Goal: Transaction & Acquisition: Purchase product/service

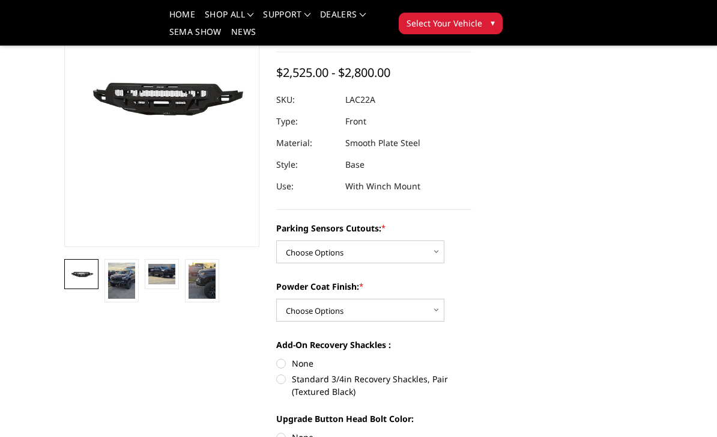
click at [131, 288] on img at bounding box center [121, 281] width 27 height 36
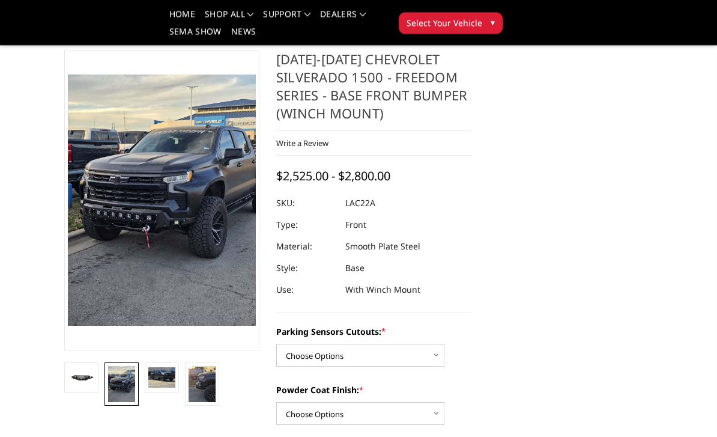
scroll to position [40, 0]
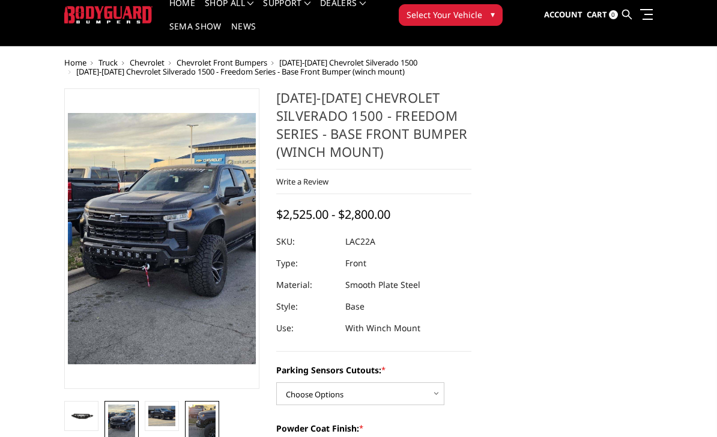
click at [194, 421] on img at bounding box center [202, 423] width 27 height 36
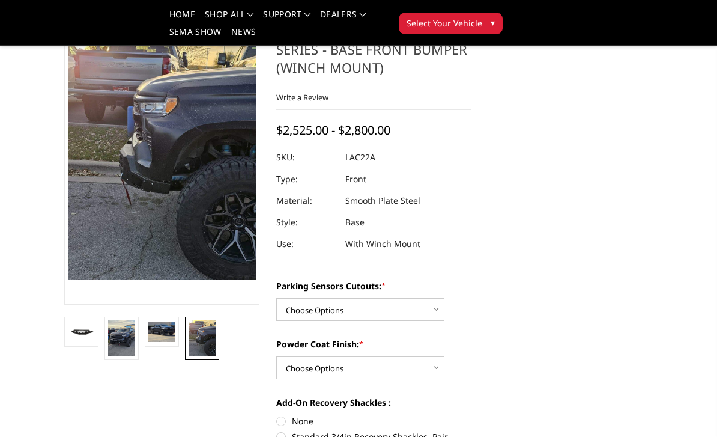
scroll to position [117, 0]
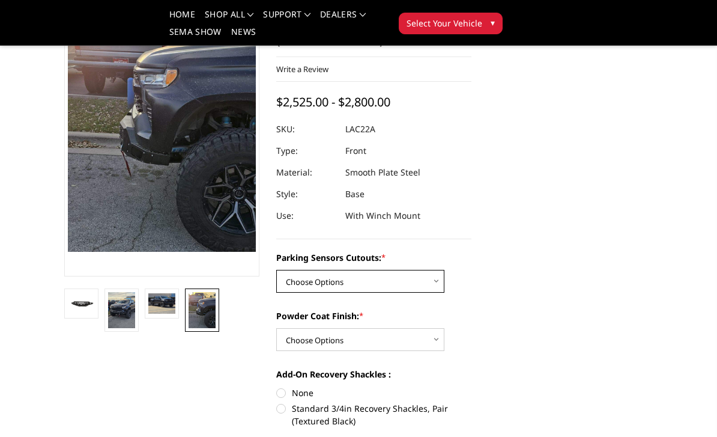
select select "4345"
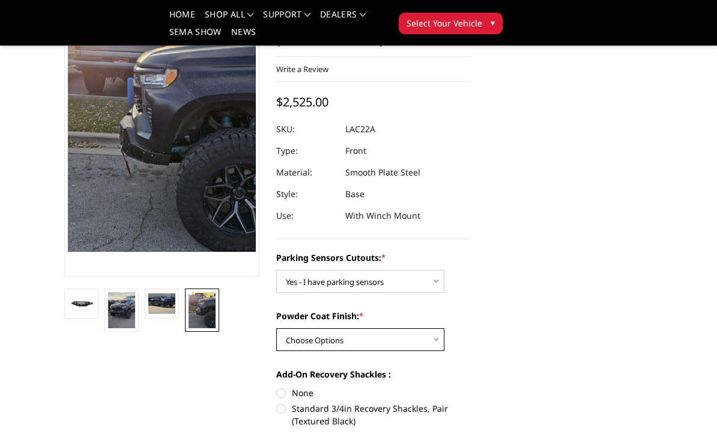
select select "4360"
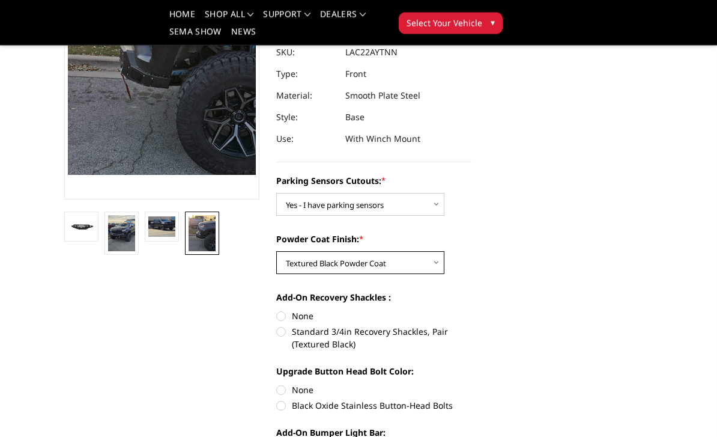
scroll to position [198, 0]
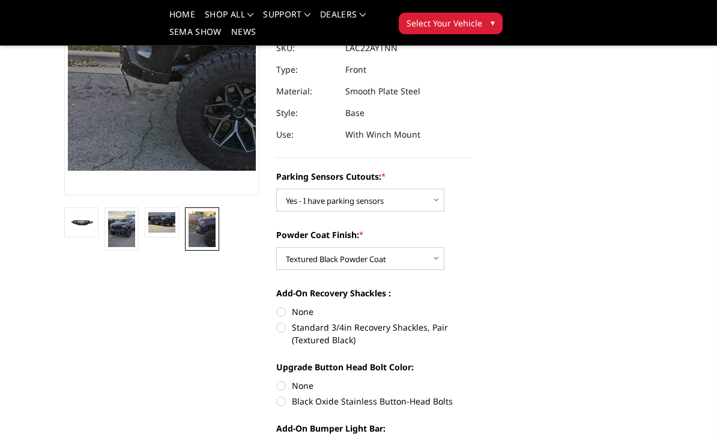
click at [285, 332] on label "Standard 3/4in Recovery Shackles, Pair (Textured Black)" at bounding box center [373, 333] width 195 height 25
click at [472, 306] on input "Standard 3/4in Recovery Shackles, Pair (Textured Black)" at bounding box center [472, 305] width 1 height 1
radio input "true"
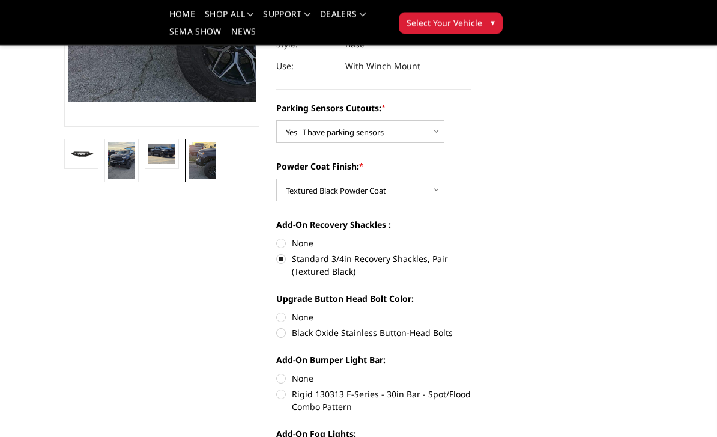
scroll to position [267, 0]
click at [296, 316] on label "None" at bounding box center [373, 317] width 195 height 13
click at [277, 311] on input "None" at bounding box center [276, 311] width 1 height 1
radio input "true"
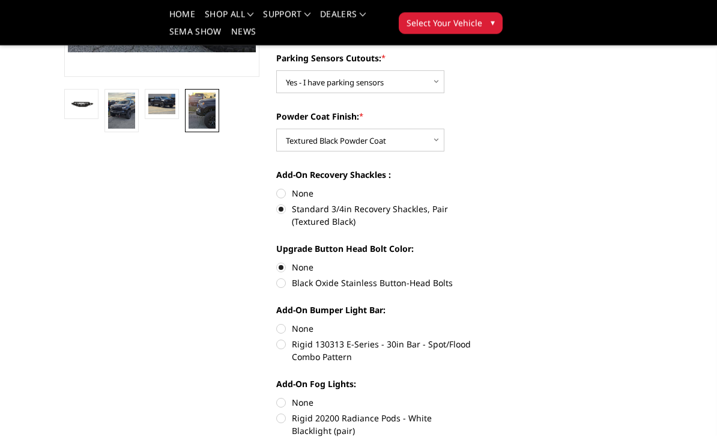
scroll to position [317, 0]
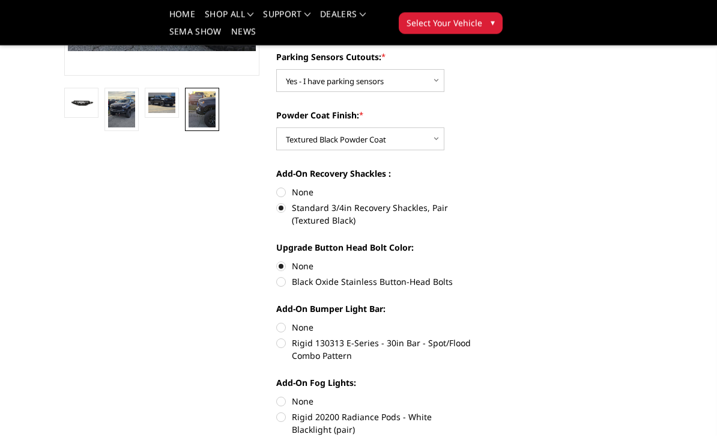
click at [337, 343] on label "Rigid 130313 E-Series - 30in Bar - Spot/Flood Combo Pattern" at bounding box center [373, 349] width 195 height 25
click at [472, 322] on input "Rigid 130313 E-Series - 30in Bar - Spot/Flood Combo Pattern" at bounding box center [472, 321] width 1 height 1
radio input "true"
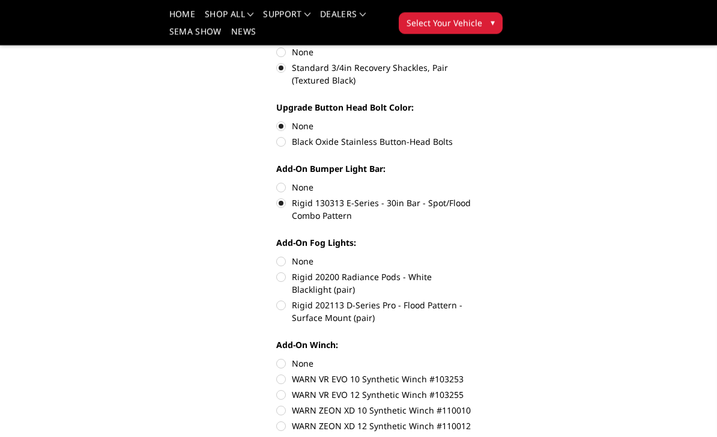
scroll to position [458, 0]
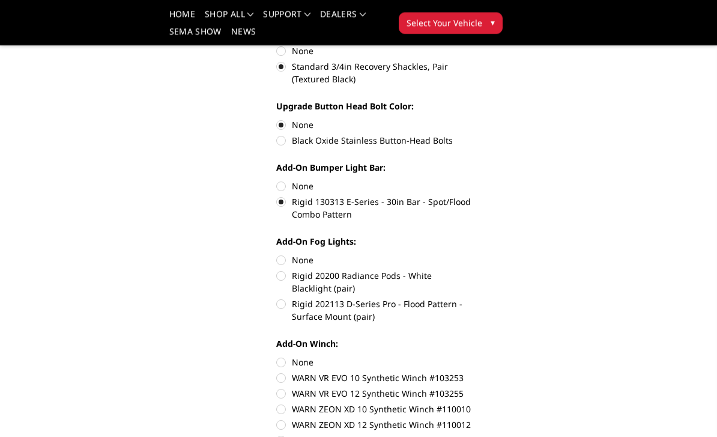
click at [287, 209] on label "Rigid 130313 E-Series - 30in Bar - Spot/Flood Combo Pattern" at bounding box center [373, 208] width 195 height 25
click at [472, 181] on input "Rigid 130313 E-Series - 30in Bar - Spot/Flood Combo Pattern" at bounding box center [472, 180] width 1 height 1
click at [289, 177] on div "Add-On Bumper Light Bar: None Rigid 130313 E-Series - 30in Bar - Spot/Flood Com…" at bounding box center [373, 190] width 195 height 57
click at [286, 185] on label "None" at bounding box center [373, 186] width 195 height 13
click at [277, 181] on input "None" at bounding box center [276, 180] width 1 height 1
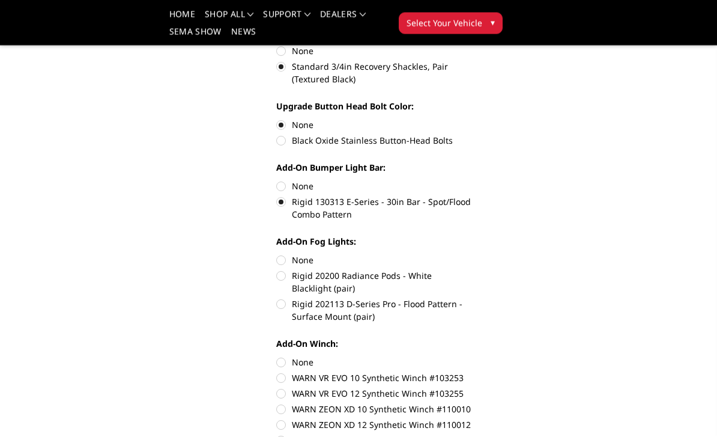
radio input "true"
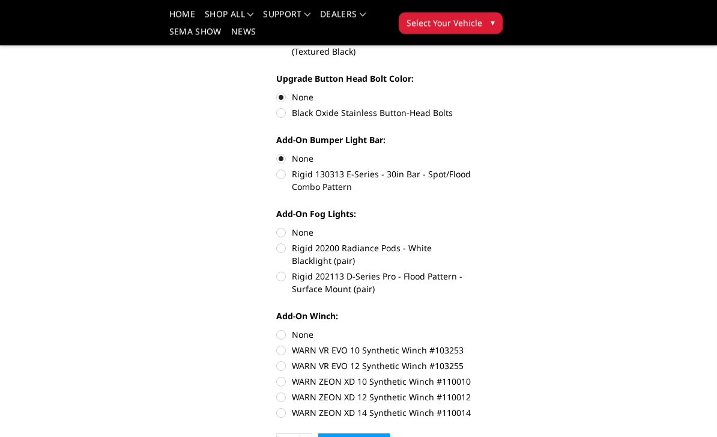
scroll to position [487, 0]
click at [283, 333] on label "None" at bounding box center [373, 334] width 195 height 13
click at [277, 329] on input "None" at bounding box center [276, 328] width 1 height 1
radio input "true"
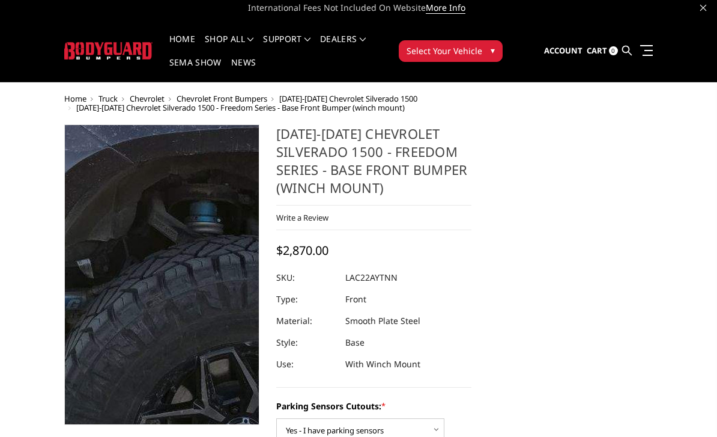
scroll to position [0, 0]
